Goal: Learn about a topic

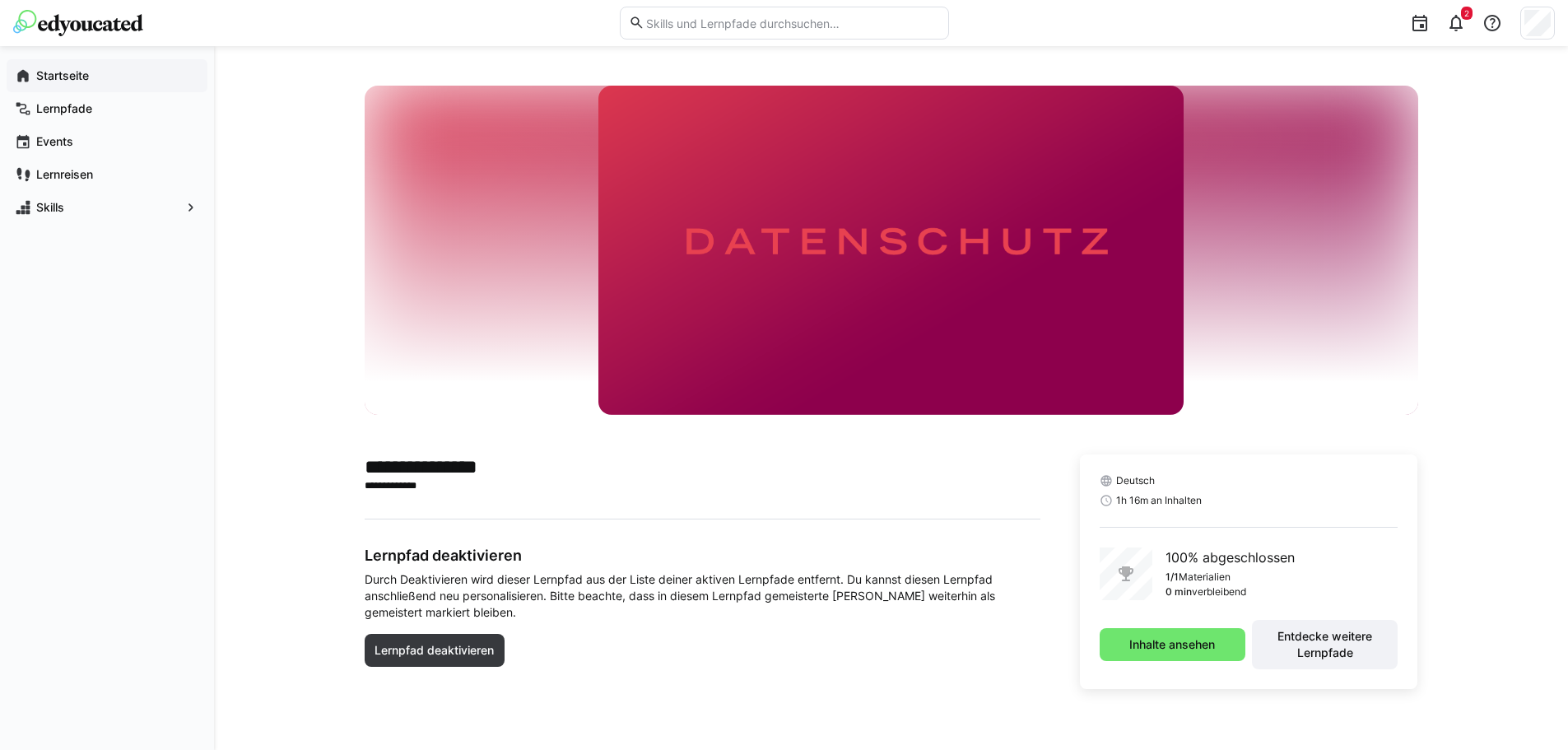
click at [66, 65] on div "Startseite" at bounding box center [106, 76] width 201 height 33
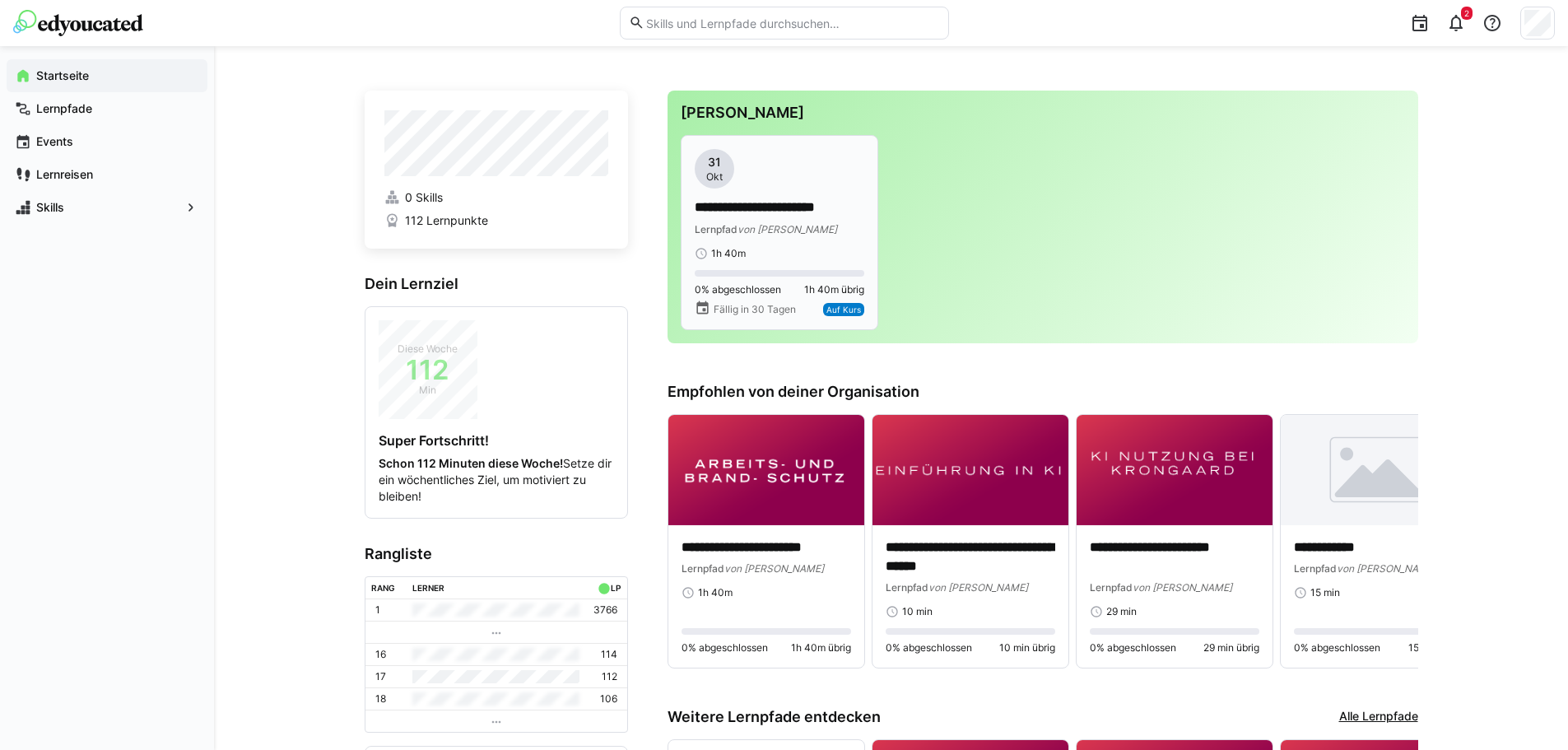
click at [752, 201] on p "**********" at bounding box center [780, 208] width 170 height 19
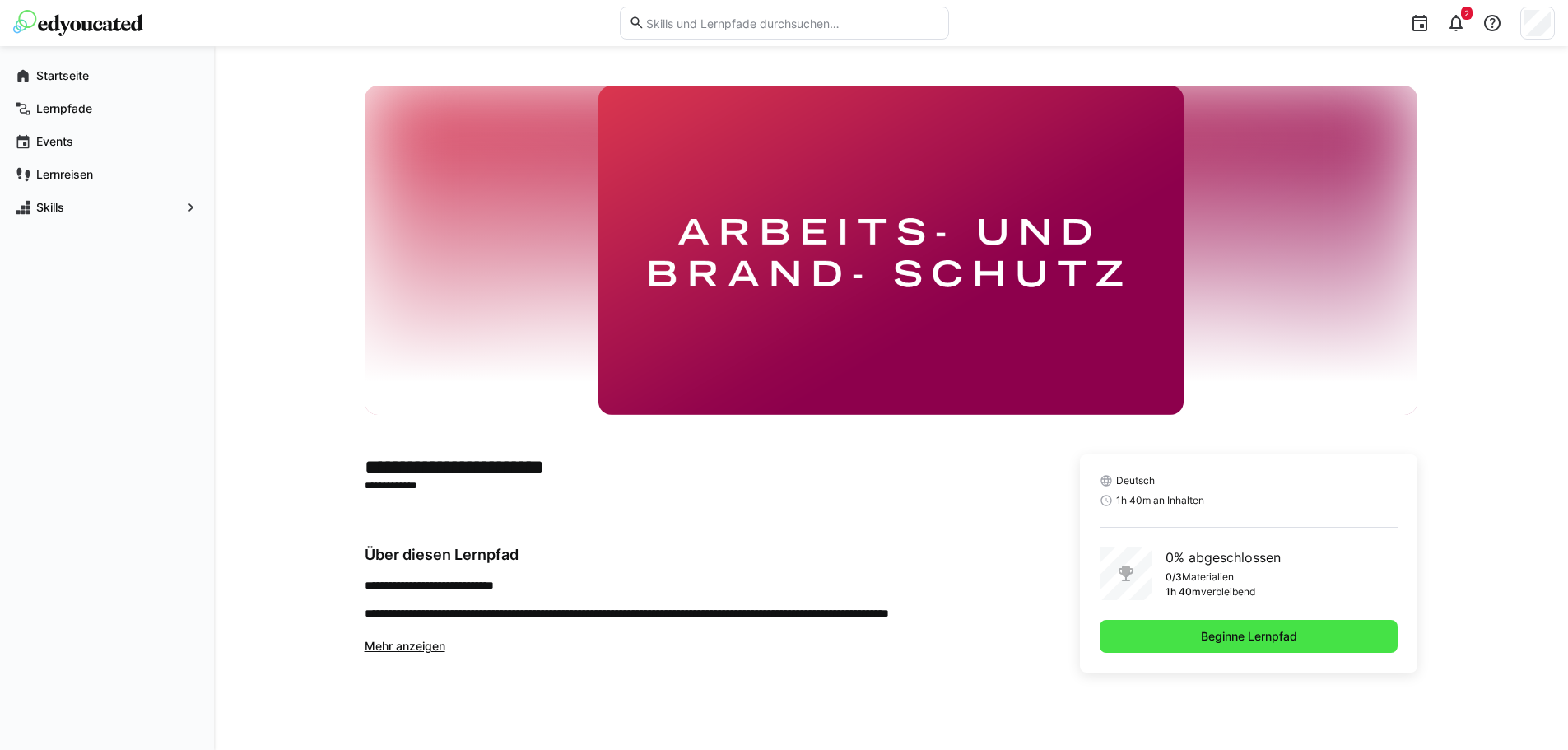
click at [1223, 635] on span "Beginne Lernpfad" at bounding box center [1249, 636] width 102 height 17
